Goal: Transaction & Acquisition: Subscribe to service/newsletter

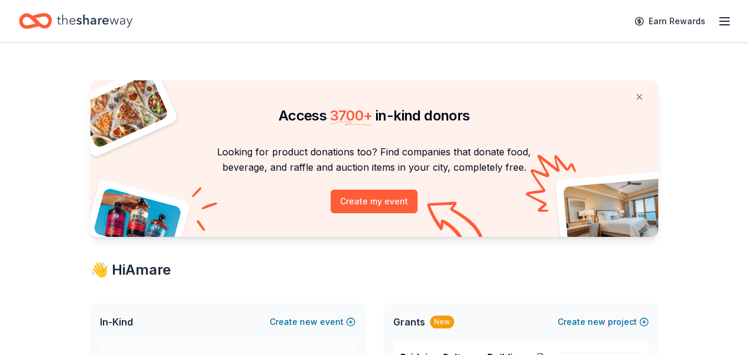
click at [503, 122] on div "Access 3700 + in-kind donors" at bounding box center [374, 116] width 539 height 14
click at [108, 18] on icon "Home" at bounding box center [95, 21] width 76 height 24
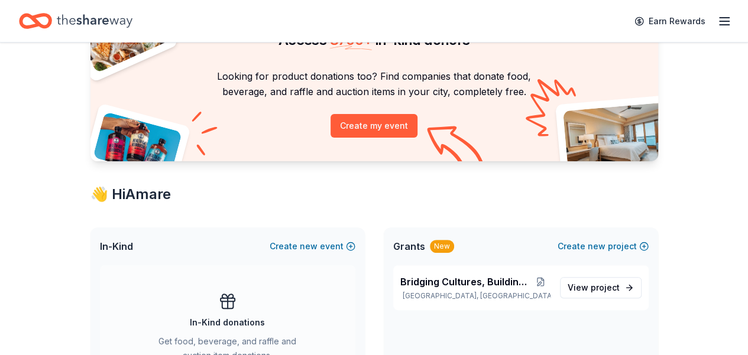
scroll to position [118, 0]
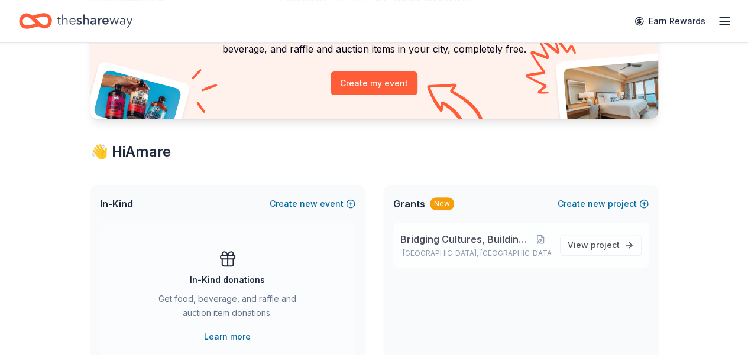
click at [455, 238] on span "Bridging Cultures, Building Futures" at bounding box center [465, 239] width 131 height 14
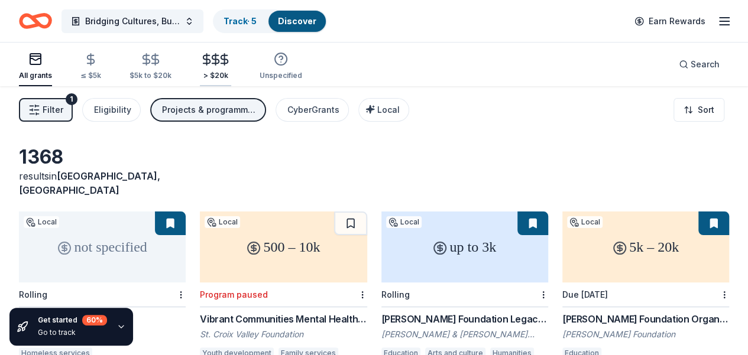
click at [216, 57] on line "button" at bounding box center [216, 59] width 0 height 11
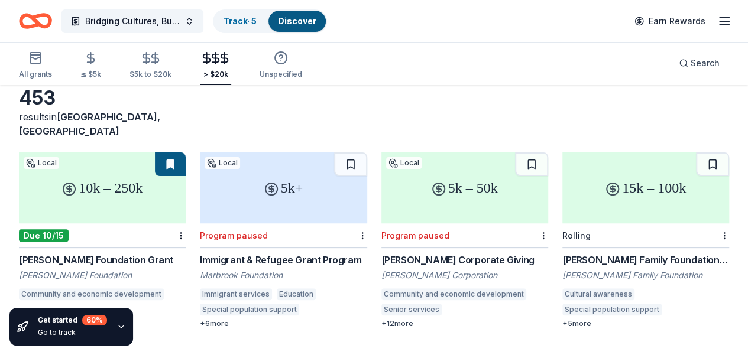
scroll to position [118, 0]
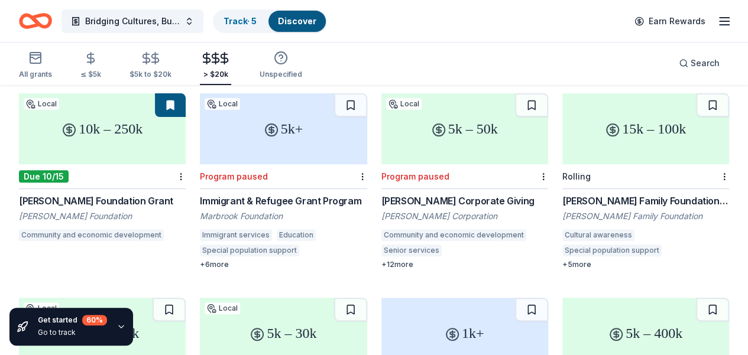
click at [562, 194] on div "Frankel Family Foundation Grants" at bounding box center [645, 201] width 167 height 14
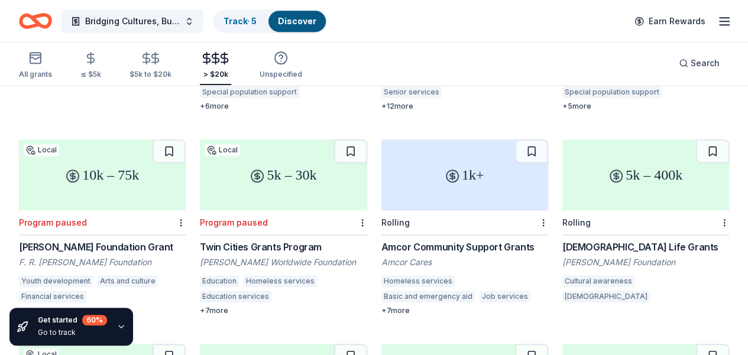
scroll to position [296, 0]
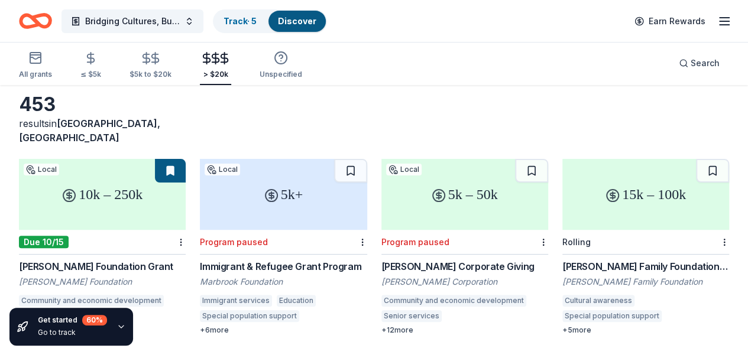
scroll to position [0, 0]
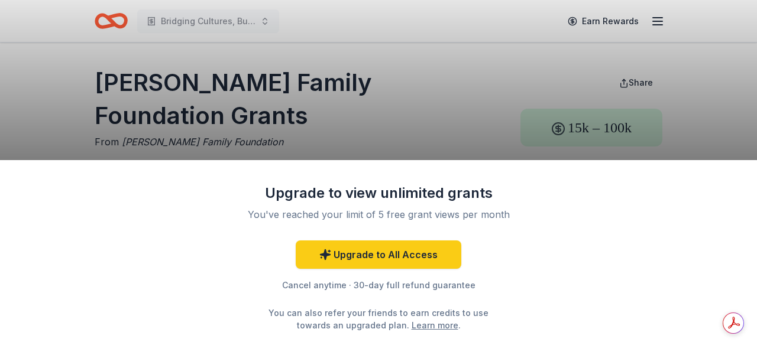
click at [110, 20] on div "Upgrade to view unlimited grants You've reached your limit of 5 free grant view…" at bounding box center [378, 177] width 757 height 355
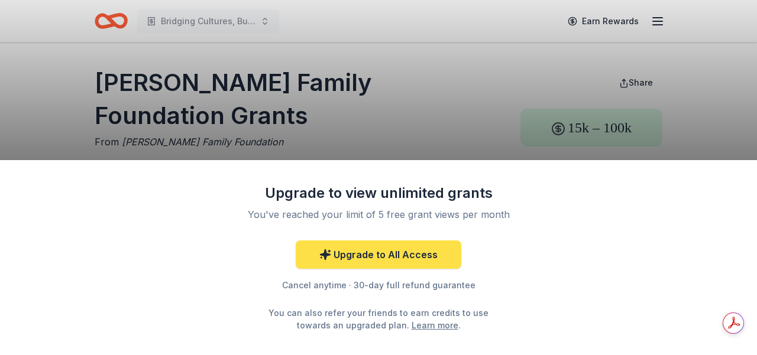
click at [371, 256] on link "Upgrade to All Access" at bounding box center [379, 255] width 166 height 28
click at [374, 256] on link "Upgrade to All Access" at bounding box center [379, 255] width 166 height 28
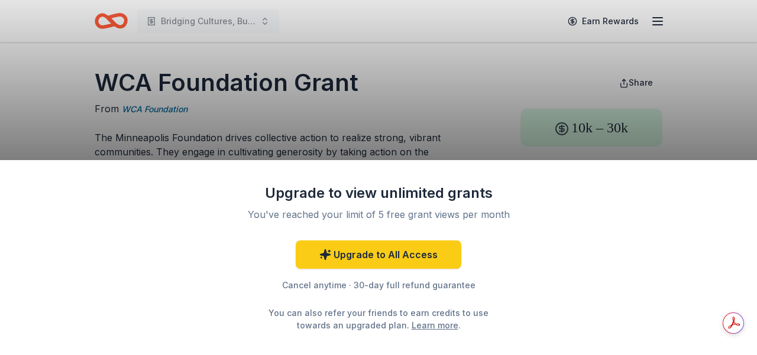
click at [378, 83] on div "Upgrade to view unlimited grants You've reached your limit of 5 free grant view…" at bounding box center [378, 177] width 757 height 355
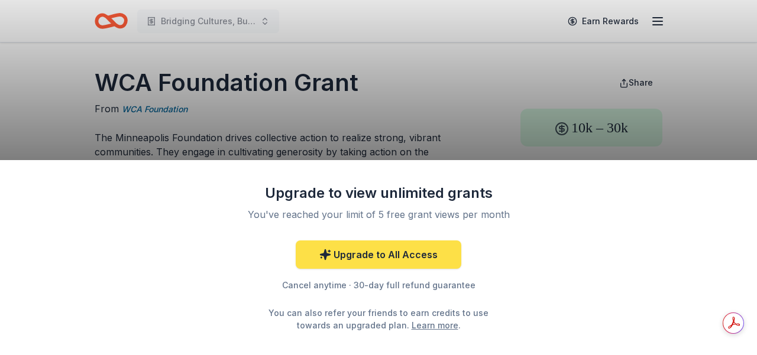
click at [370, 253] on link "Upgrade to All Access" at bounding box center [379, 255] width 166 height 28
click at [389, 256] on link "Upgrade to All Access" at bounding box center [379, 255] width 166 height 28
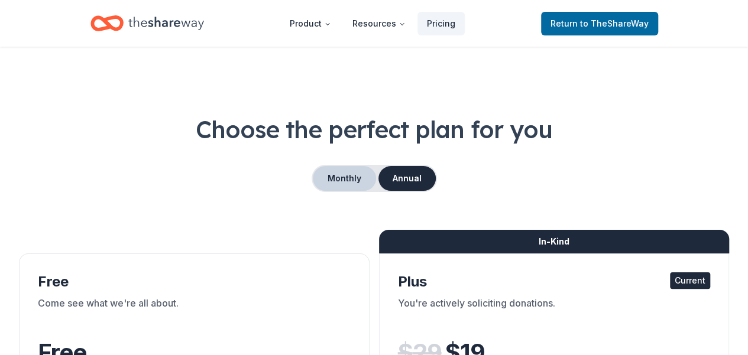
click at [337, 174] on button "Monthly" at bounding box center [344, 178] width 63 height 25
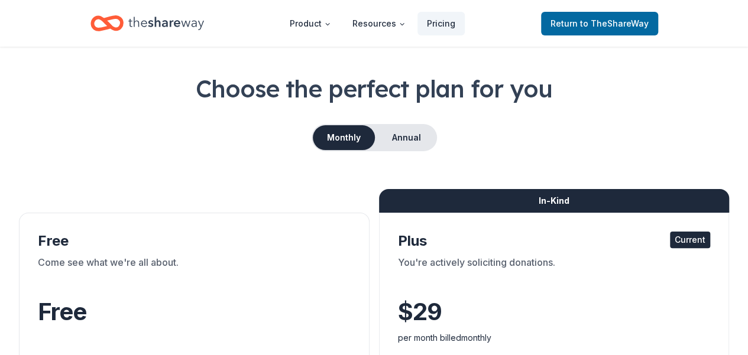
scroll to position [118, 0]
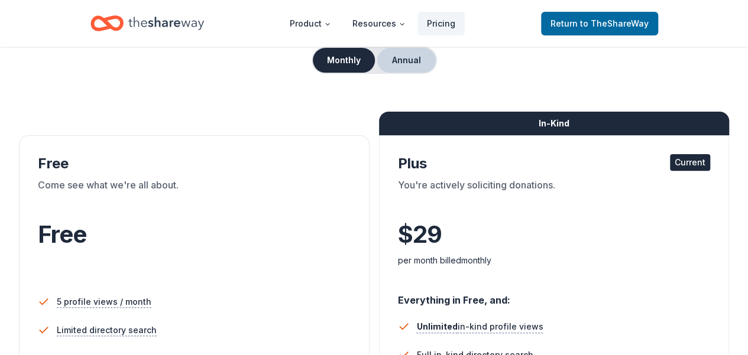
click at [398, 60] on button "Annual" at bounding box center [406, 60] width 59 height 25
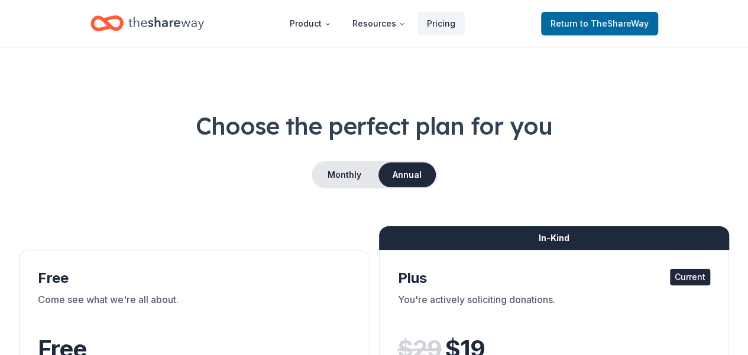
scroll to position [0, 0]
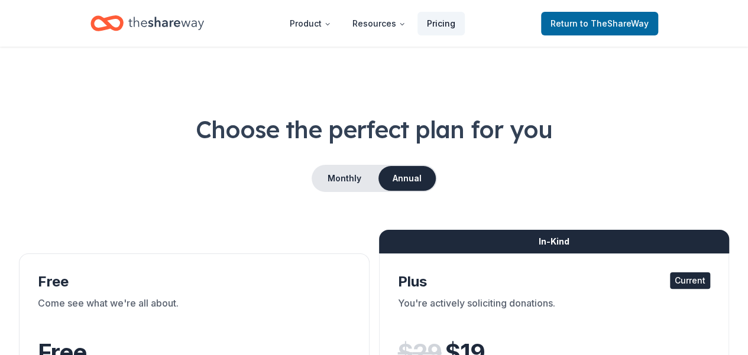
click at [445, 20] on link "Pricing" at bounding box center [440, 24] width 47 height 24
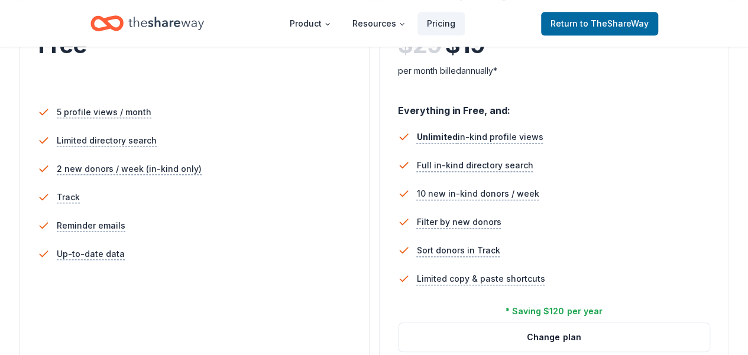
scroll to position [131, 0]
